Goal: Obtain resource: Download file/media

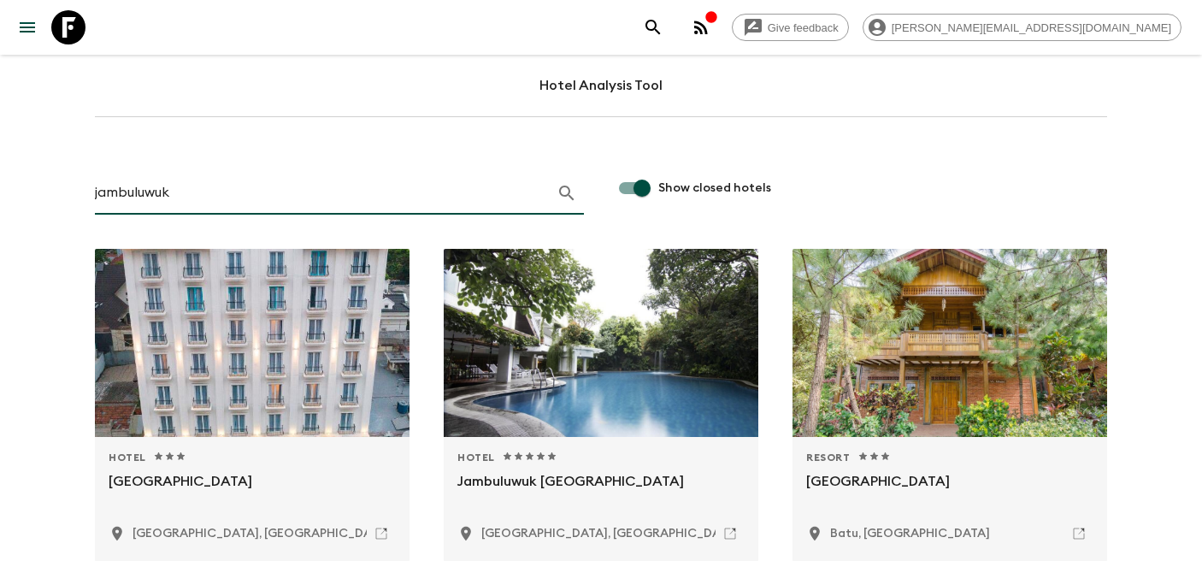
scroll to position [456, 0]
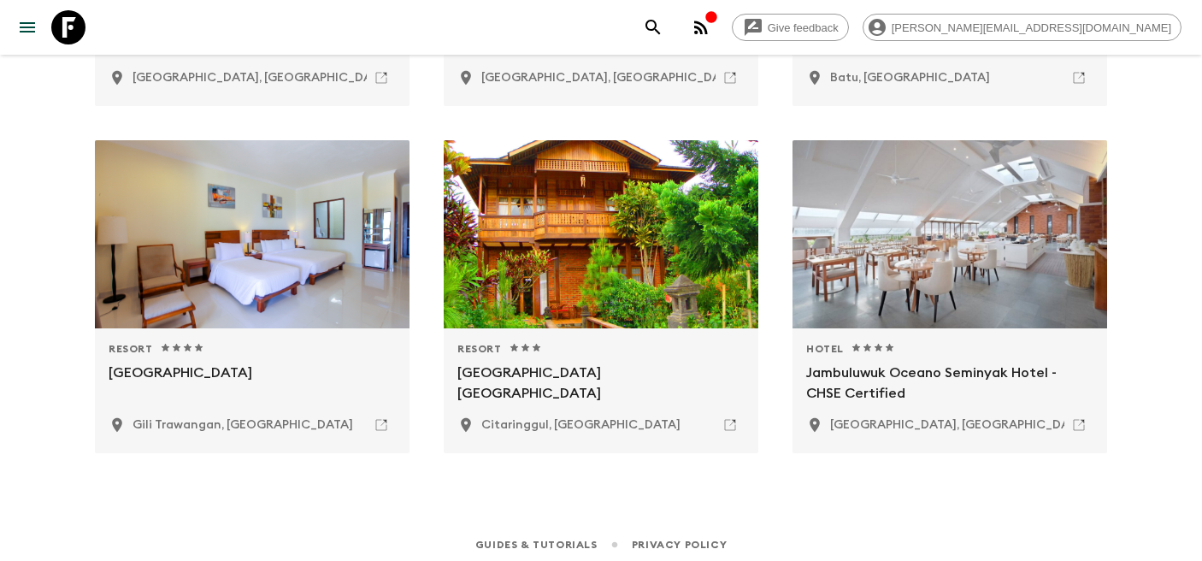
click at [67, 27] on icon at bounding box center [68, 27] width 34 height 34
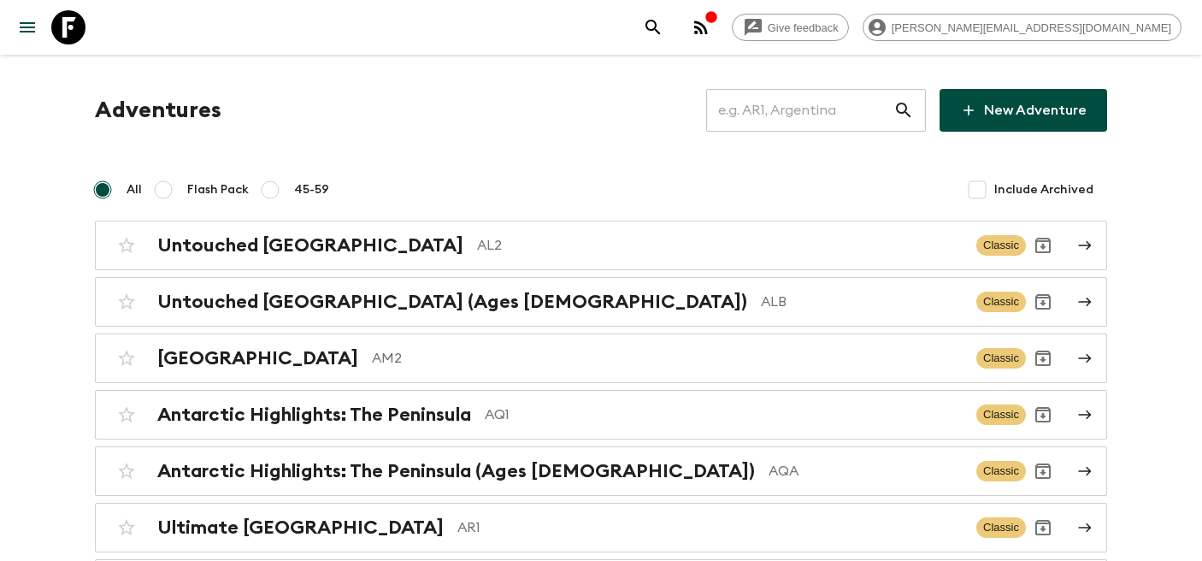
click at [788, 100] on input "text" at bounding box center [799, 110] width 187 height 48
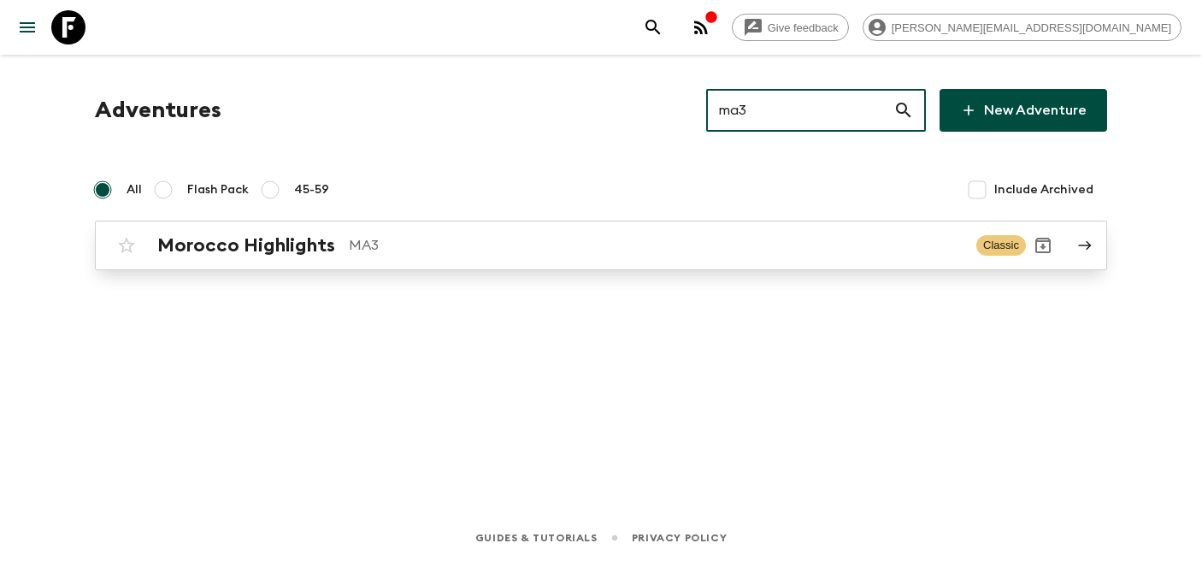
type input "ma3"
click at [264, 254] on h2 "Morocco Highlights" at bounding box center [246, 245] width 178 height 22
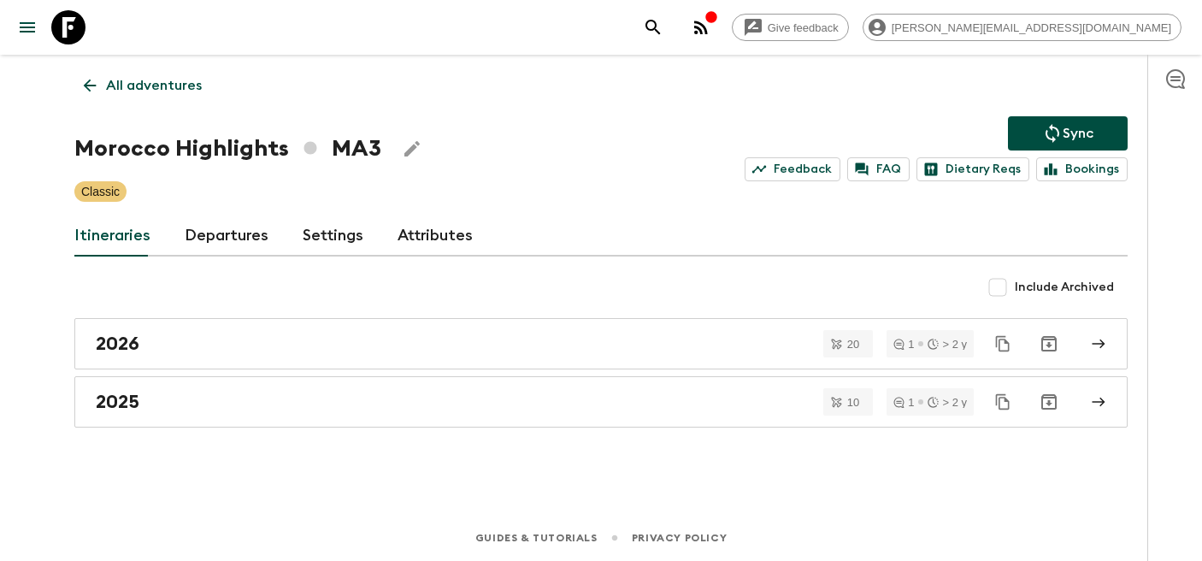
click at [210, 231] on link "Departures" at bounding box center [227, 235] width 84 height 41
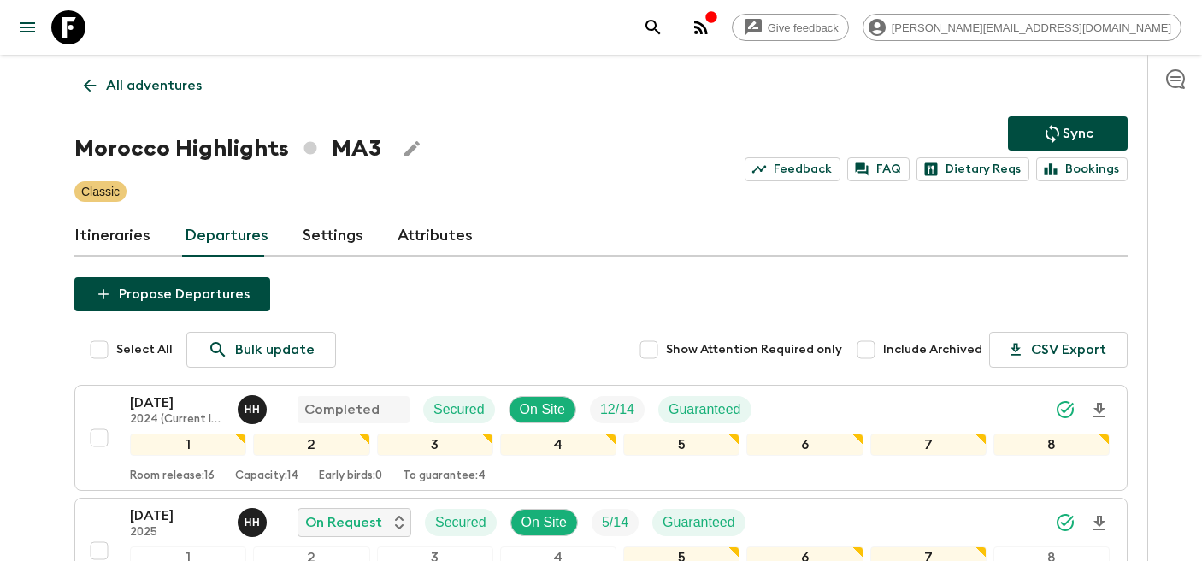
scroll to position [429, 0]
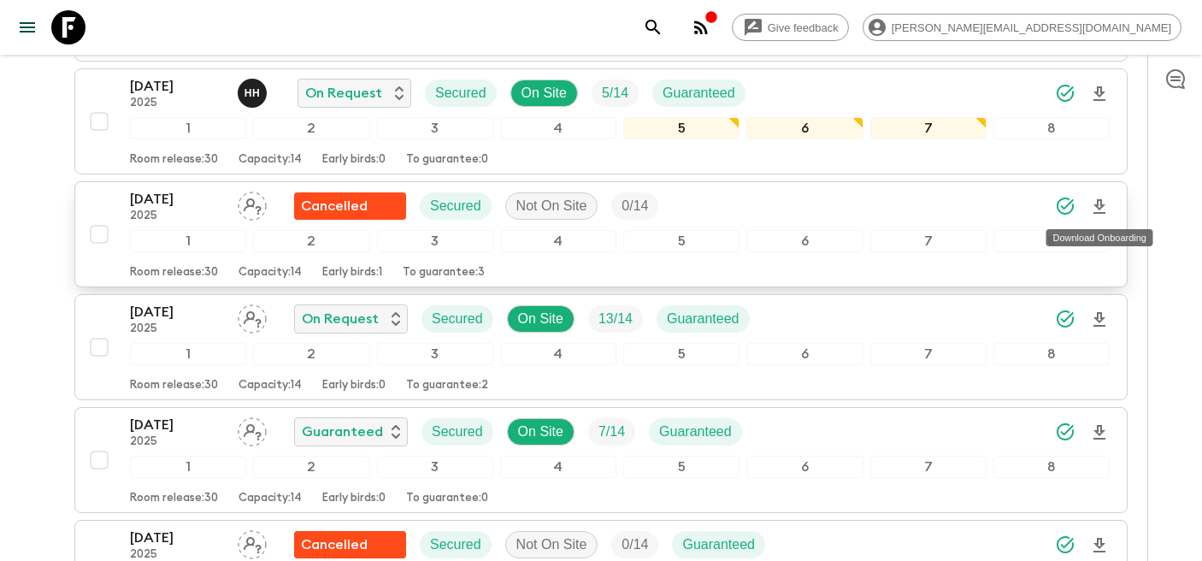
click at [1099, 205] on icon "Download Onboarding" at bounding box center [1099, 207] width 21 height 21
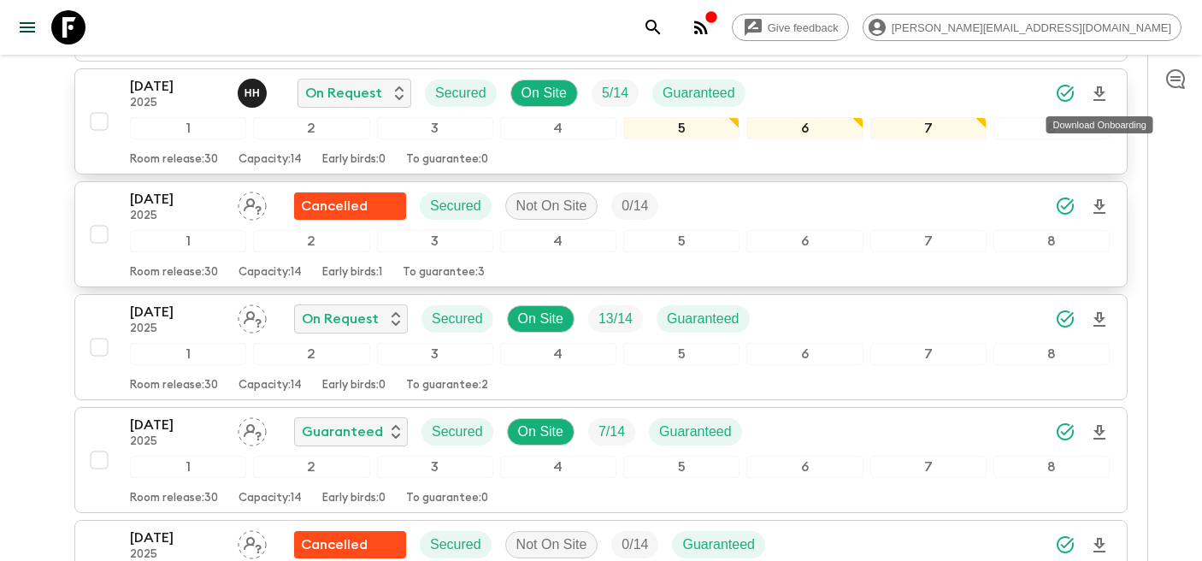
click at [1098, 89] on icon "Download Onboarding" at bounding box center [1099, 93] width 12 height 15
